Goal: Information Seeking & Learning: Learn about a topic

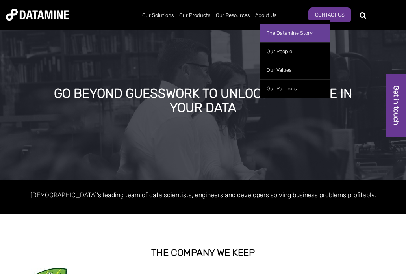
click at [275, 33] on link "The Datamine Story" at bounding box center [295, 33] width 71 height 19
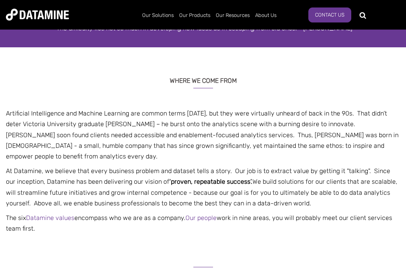
scroll to position [153, 0]
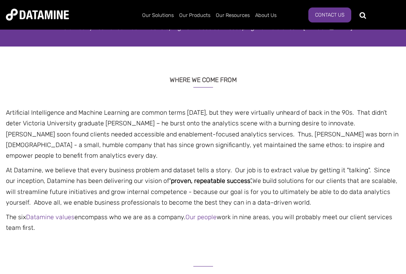
click at [88, 123] on p "Artificial Intelligence and Machine Learning are common terms [DATE], but they …" at bounding box center [203, 134] width 406 height 54
drag, startPoint x: 86, startPoint y: 123, endPoint x: 127, endPoint y: 123, distance: 41.8
click at [127, 123] on p "Artificial Intelligence and Machine Learning are common terms [DATE], but they …" at bounding box center [203, 134] width 406 height 54
copy p "[PERSON_NAME]"
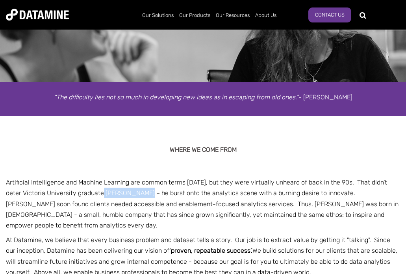
scroll to position [0, 0]
